Goal: Task Accomplishment & Management: Complete application form

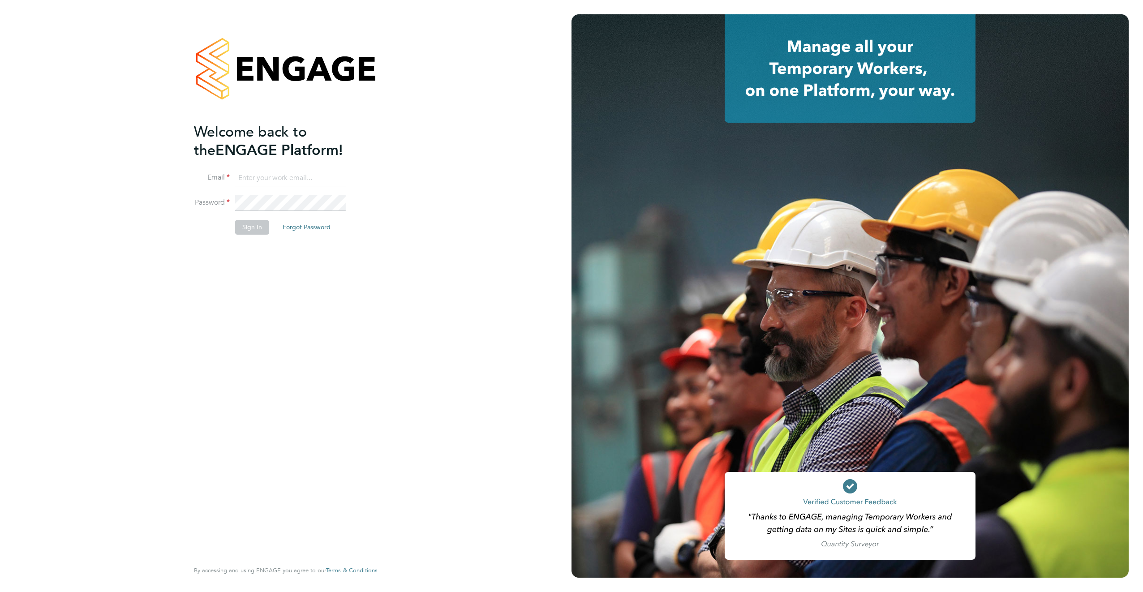
type input "alice.mewett@hotmail.co.uk"
click at [253, 230] on button "Sign In" at bounding box center [252, 227] width 34 height 14
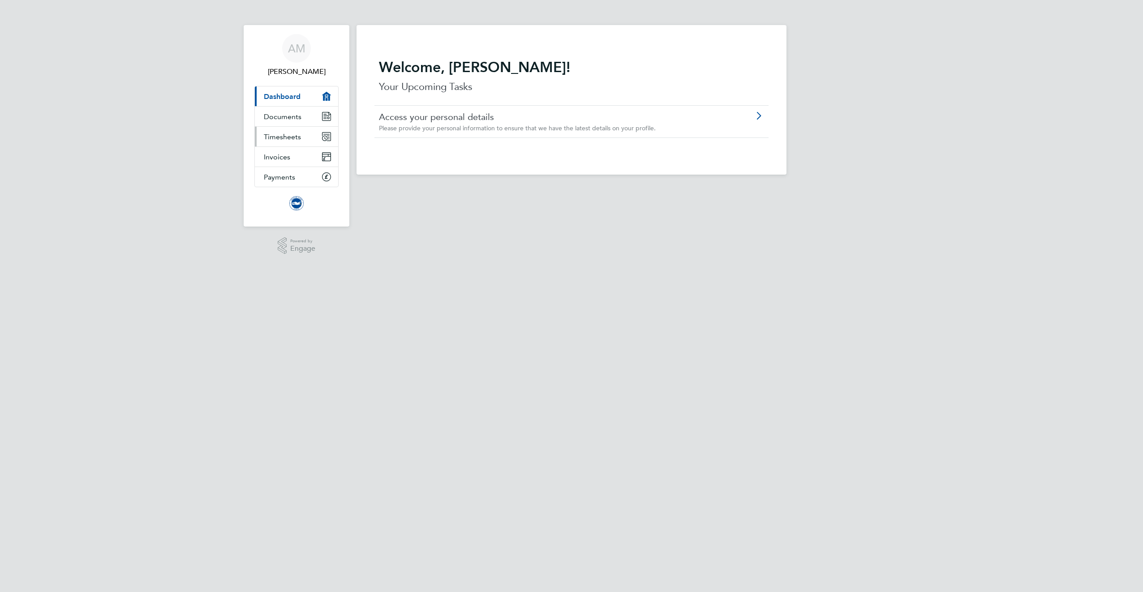
click at [266, 144] on link "Timesheets" at bounding box center [296, 137] width 83 height 20
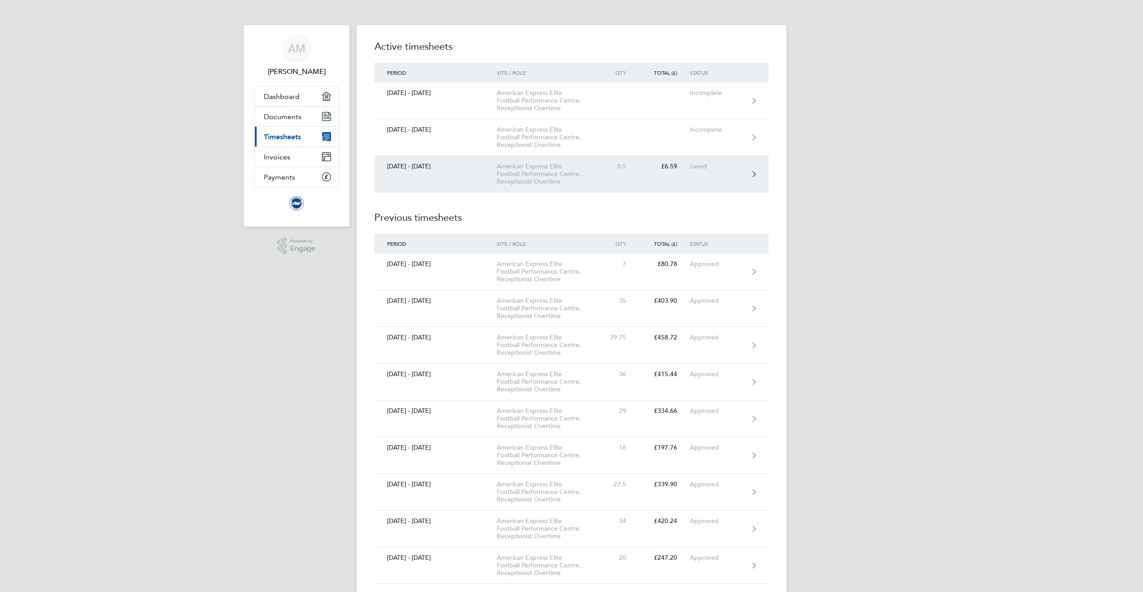
click at [481, 173] on link "[DATE] - [DATE] American Express Elite Football Performance Centre, Receptionis…" at bounding box center [571, 174] width 394 height 37
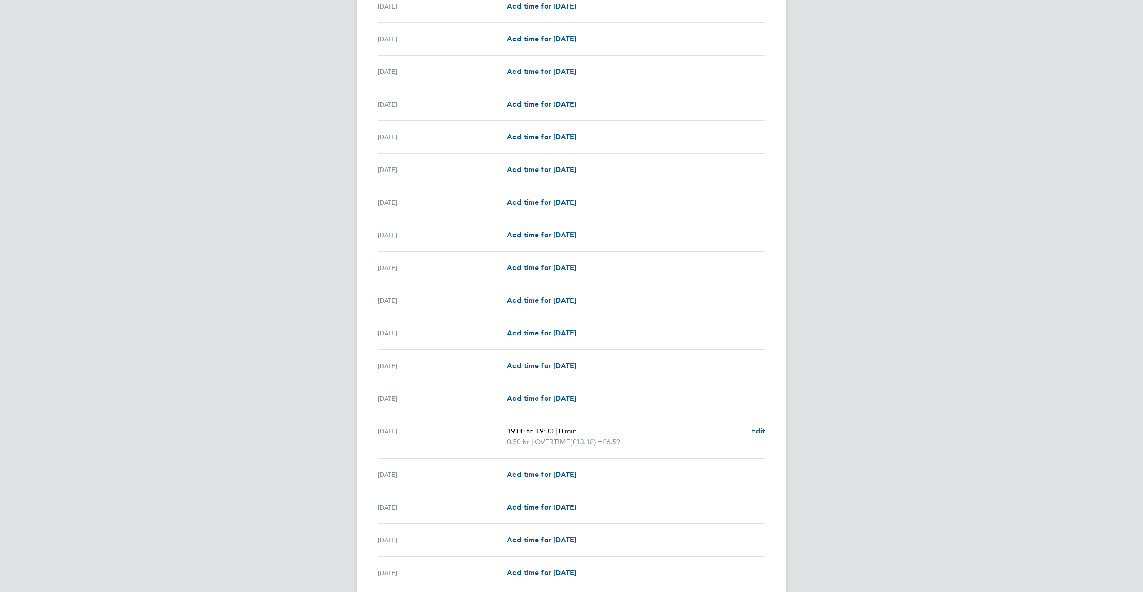
scroll to position [537, 0]
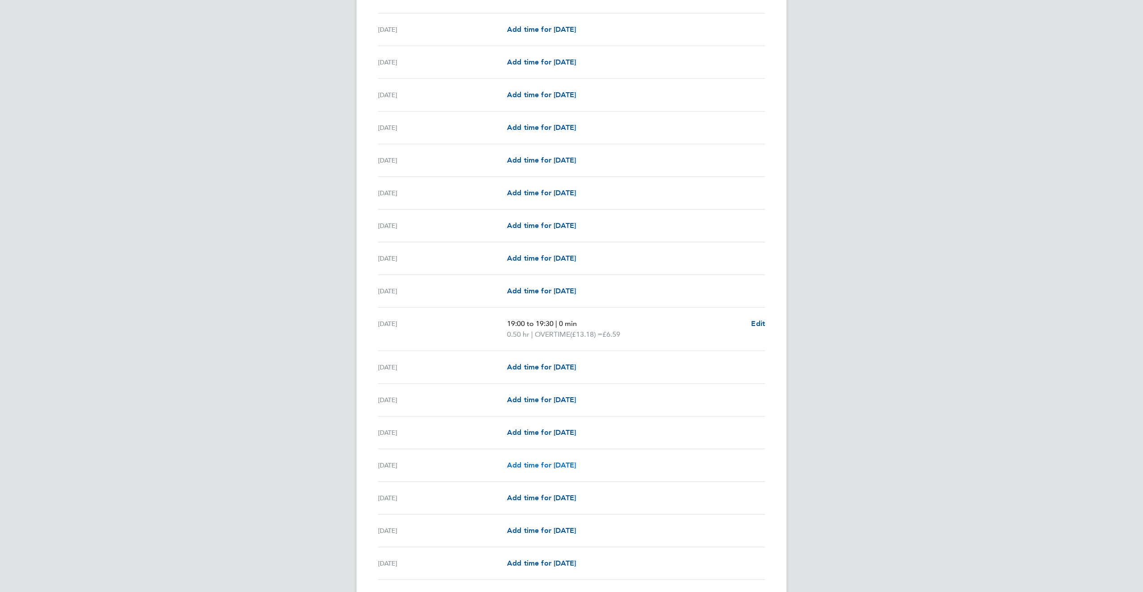
click at [540, 467] on span "Add time for [DATE]" at bounding box center [541, 465] width 69 height 9
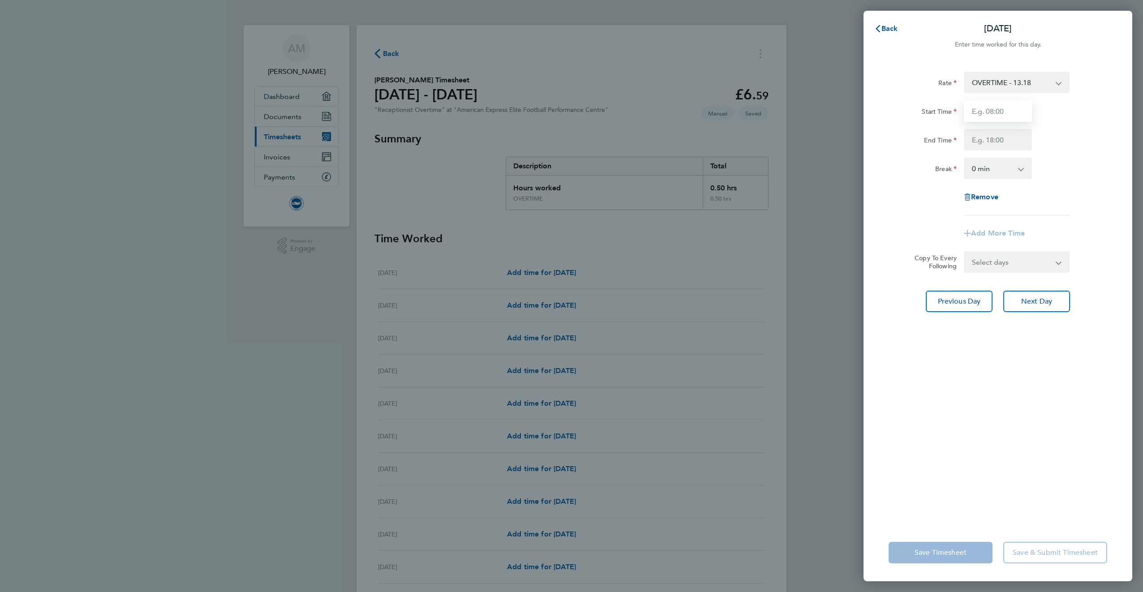
click at [976, 107] on input "Start Time" at bounding box center [998, 110] width 68 height 21
type input "12:45"
click at [1009, 143] on input "End Time" at bounding box center [998, 139] width 68 height 21
type input "13:15"
click at [906, 194] on div "Rate OVERTIME - 13.18 Start Time 12:45 End Time 13:15 Break 0 min 15 min 30 min…" at bounding box center [997, 144] width 219 height 144
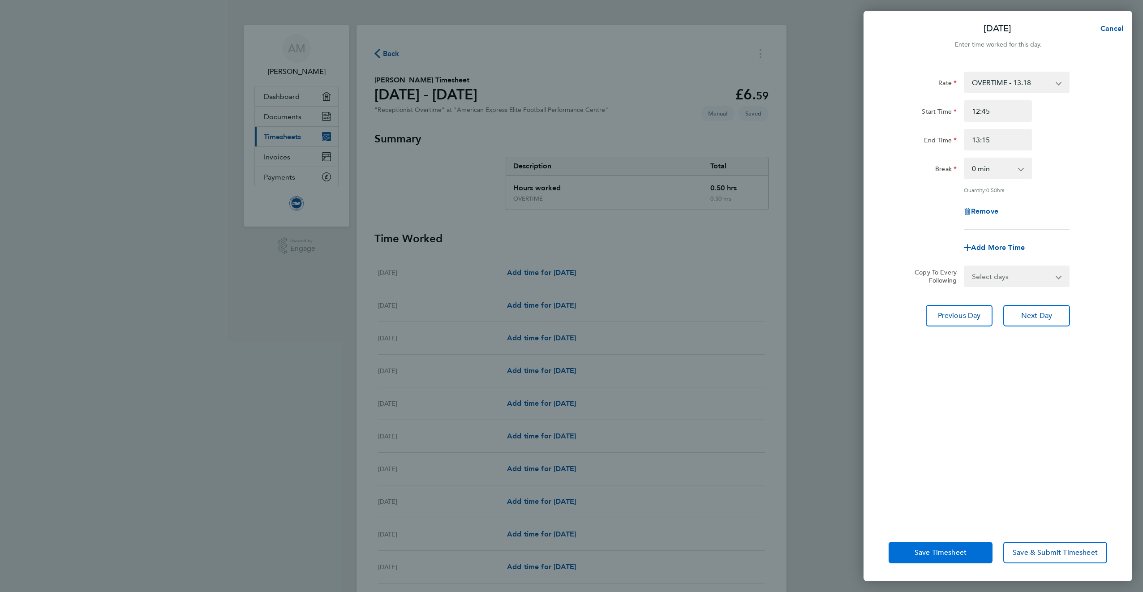
click at [977, 545] on button "Save Timesheet" at bounding box center [940, 552] width 104 height 21
